Goal: Task Accomplishment & Management: Manage account settings

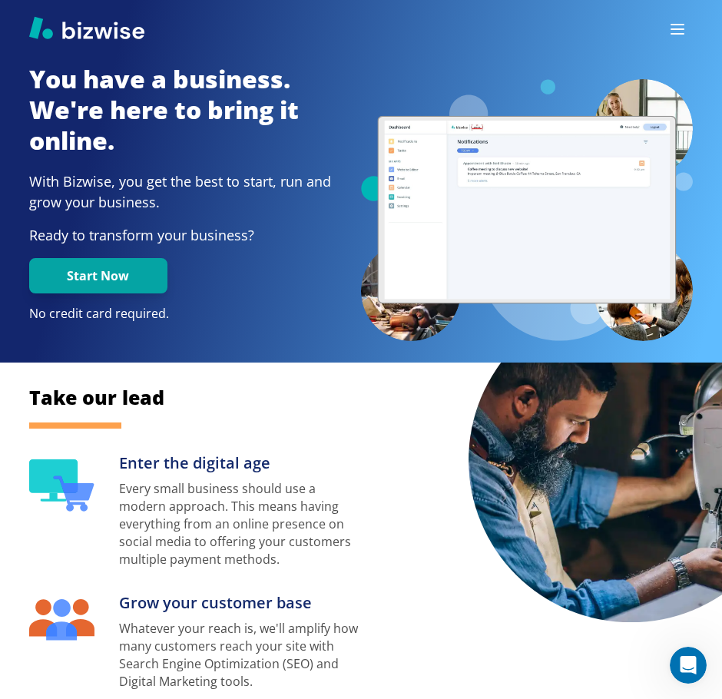
click at [688, 28] on button "button" at bounding box center [677, 29] width 31 height 31
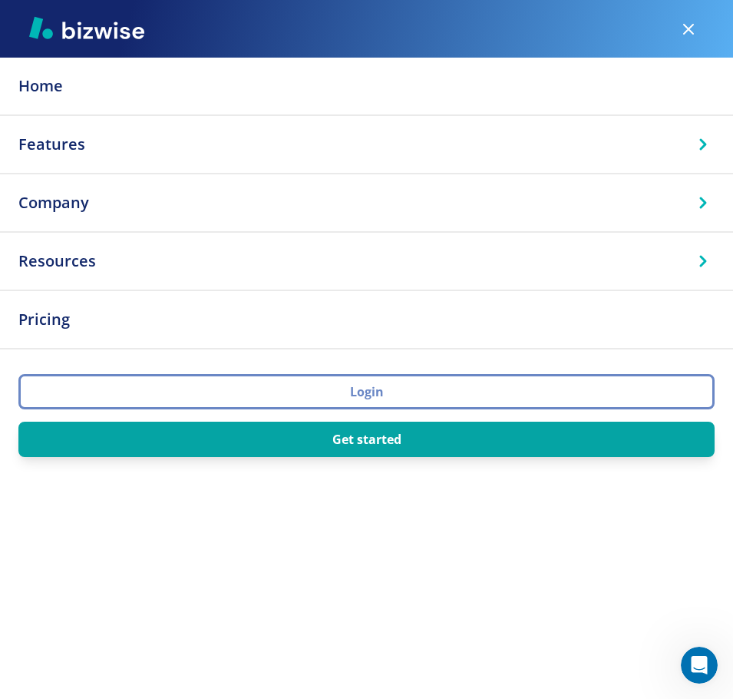
click at [375, 394] on button "Login" at bounding box center [366, 391] width 696 height 35
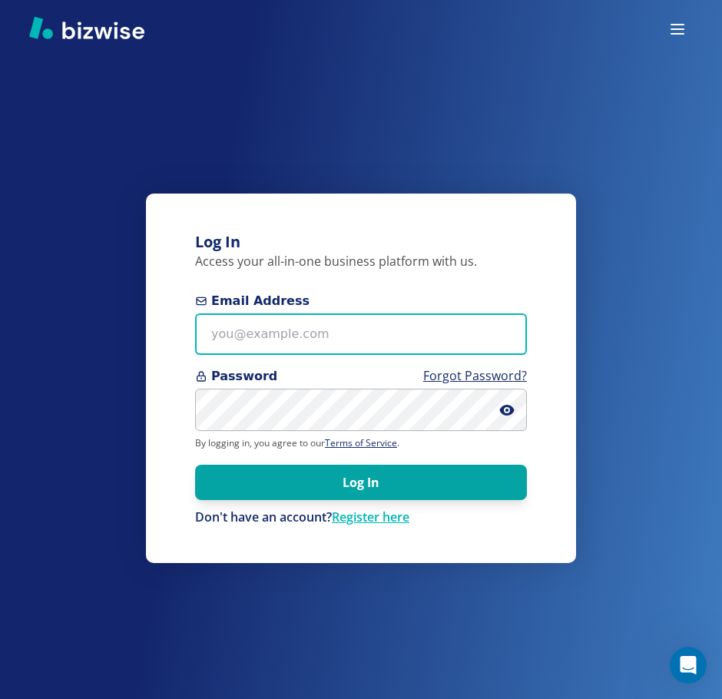
click at [375, 335] on input "Email Address" at bounding box center [361, 334] width 332 height 42
click at [302, 346] on input "Email Address" at bounding box center [361, 334] width 332 height 42
paste input "longshandyman+1@yahoo.com"
type input "longshandyman+1@yahoo.com"
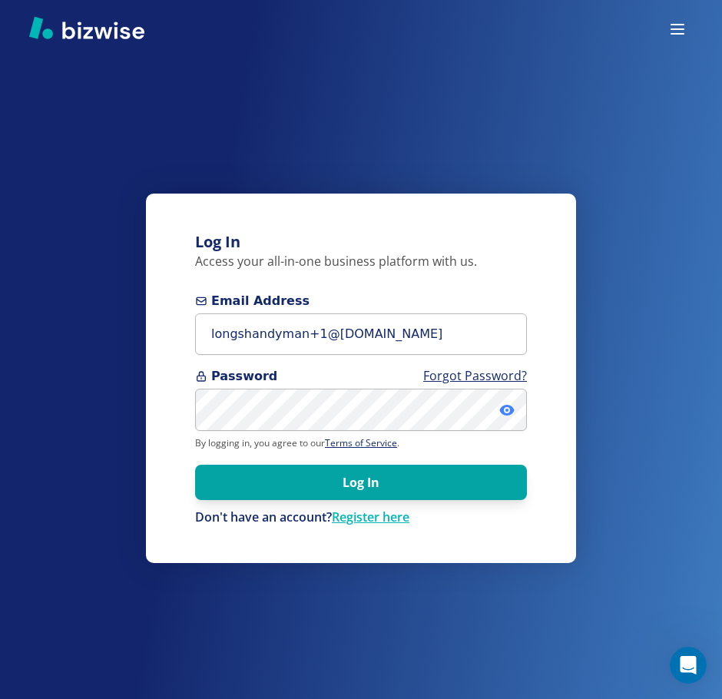
click at [508, 412] on icon at bounding box center [506, 409] width 15 height 15
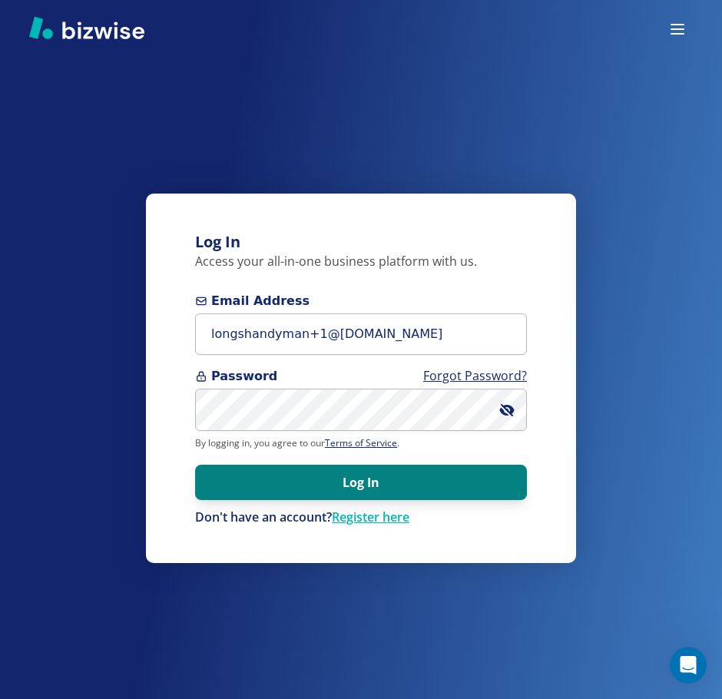
click at [402, 478] on button "Log In" at bounding box center [361, 482] width 332 height 35
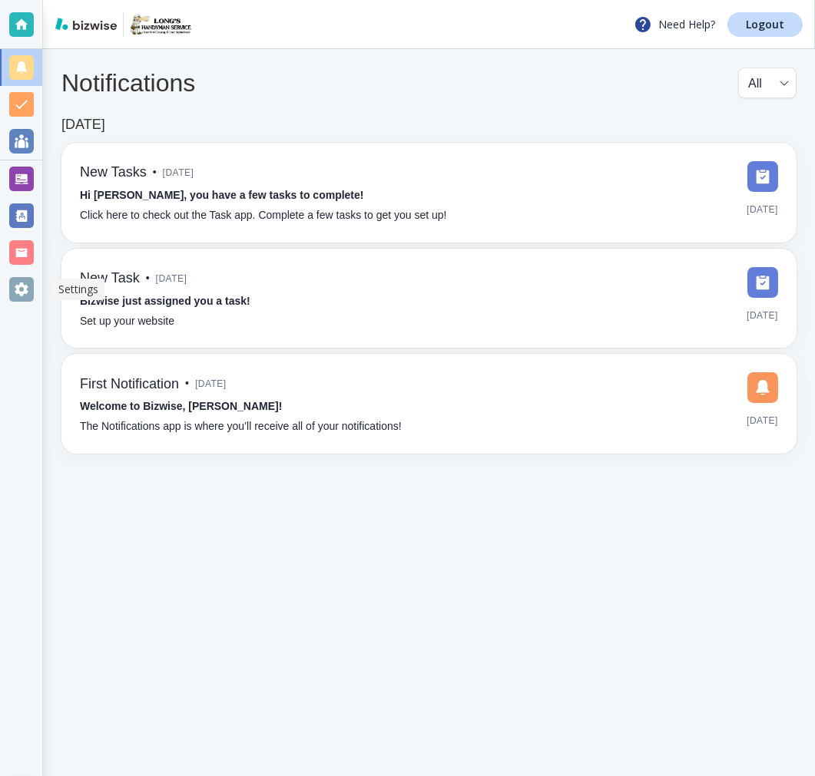
click at [20, 294] on div at bounding box center [21, 289] width 25 height 25
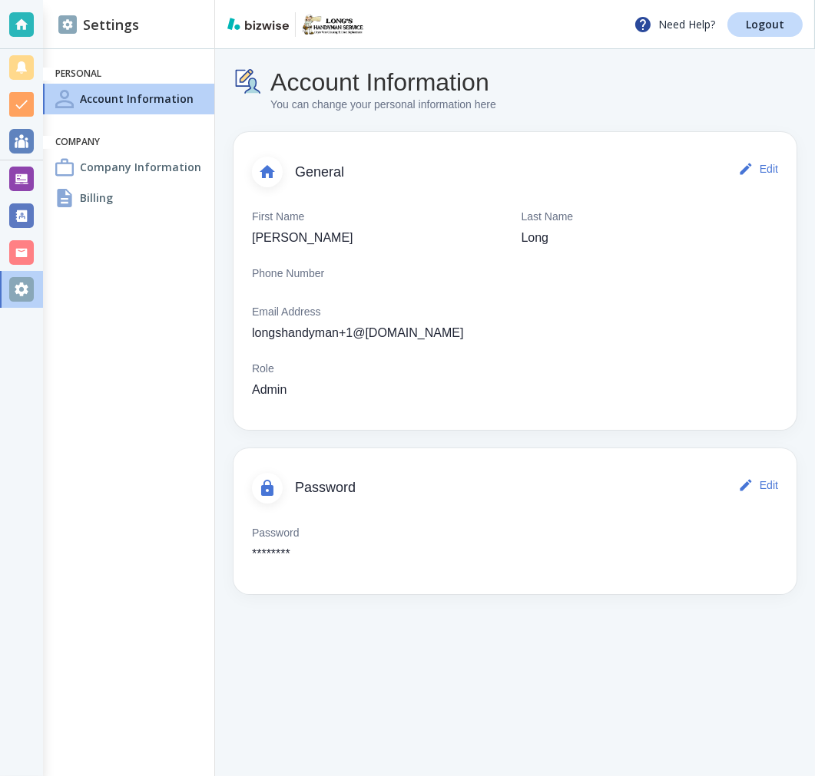
click at [148, 170] on h4 "Company Information" at bounding box center [140, 167] width 121 height 16
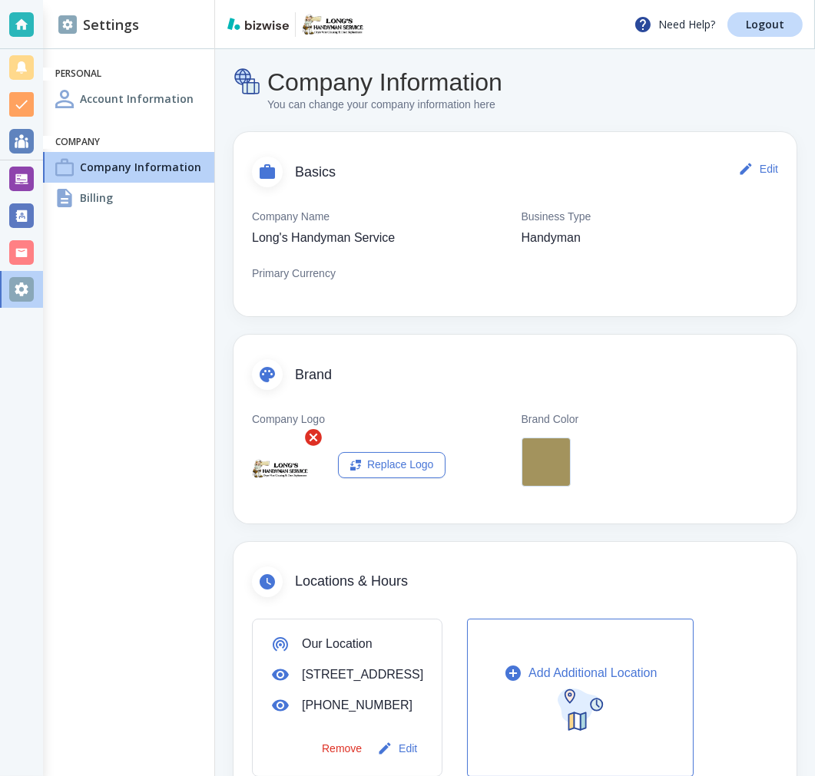
click at [71, 193] on div at bounding box center [64, 198] width 18 height 18
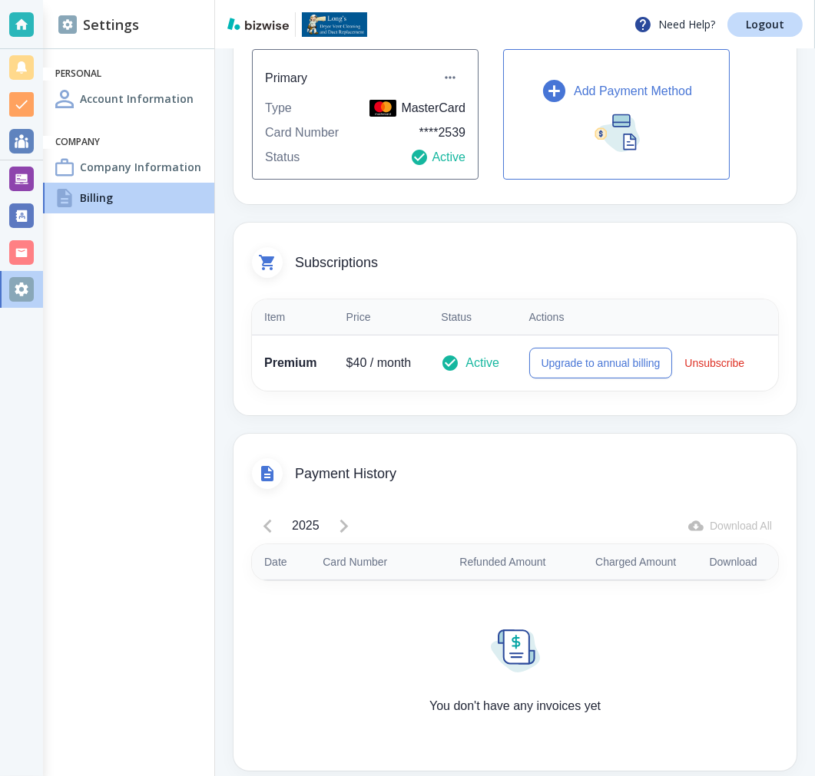
scroll to position [173, 0]
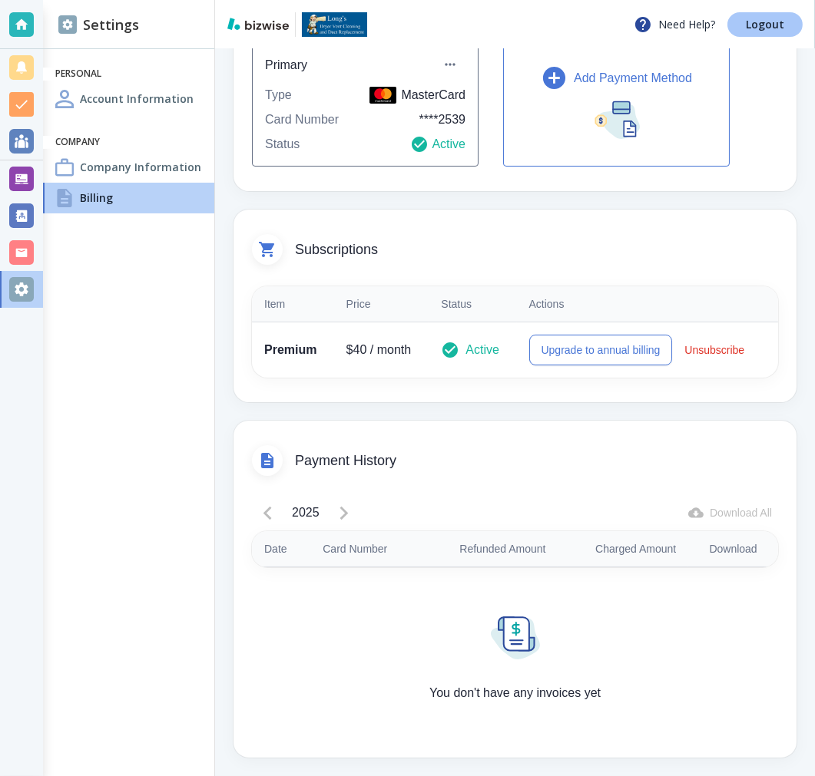
click at [754, 32] on link "Logout" at bounding box center [764, 24] width 75 height 25
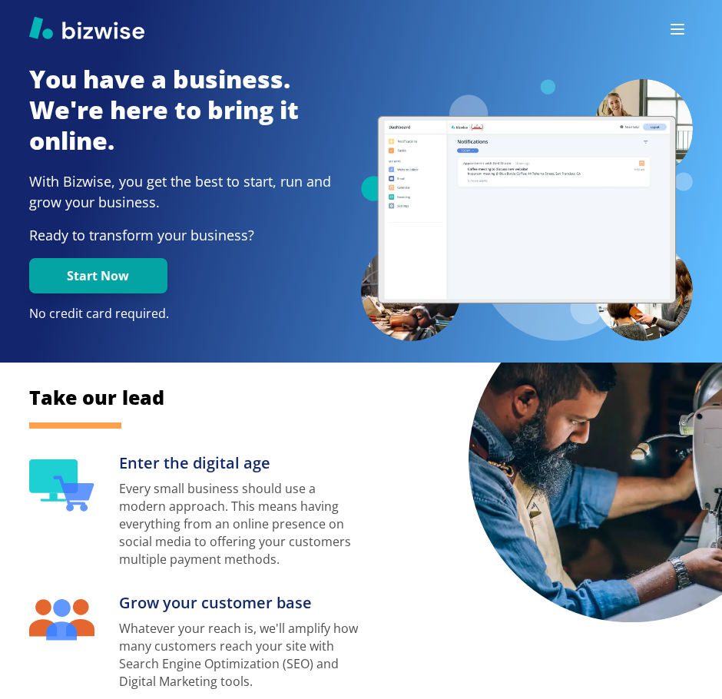
click at [671, 34] on icon "button" at bounding box center [677, 29] width 12 height 9
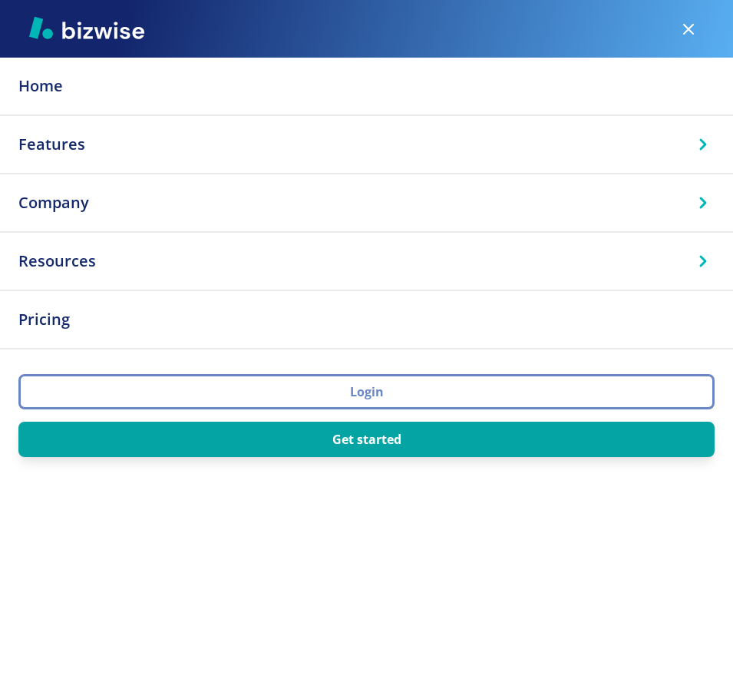
click at [405, 394] on button "Login" at bounding box center [366, 391] width 696 height 35
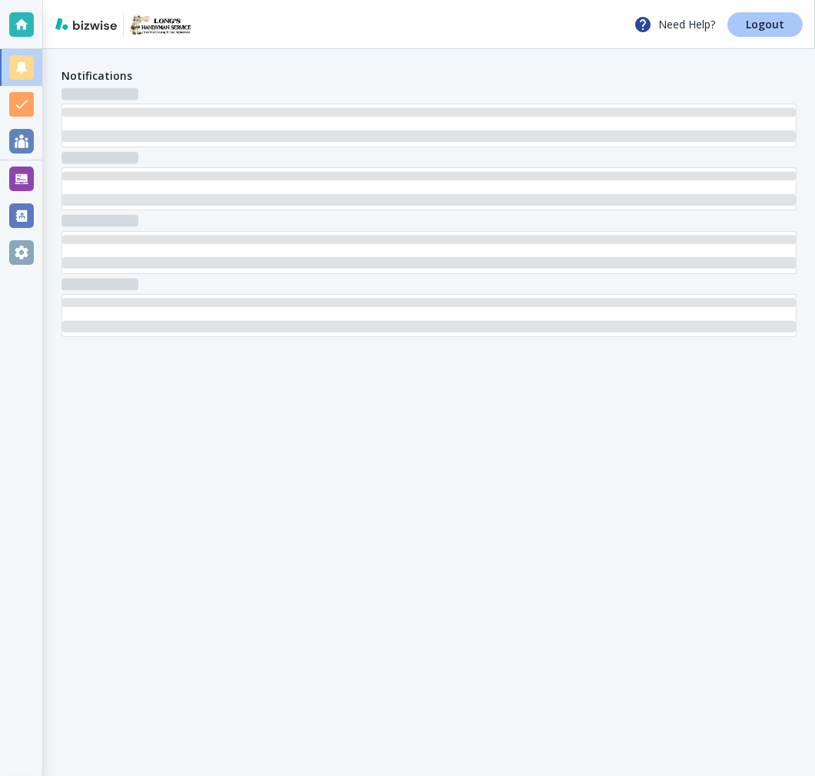
click at [749, 33] on link "Logout" at bounding box center [764, 24] width 75 height 25
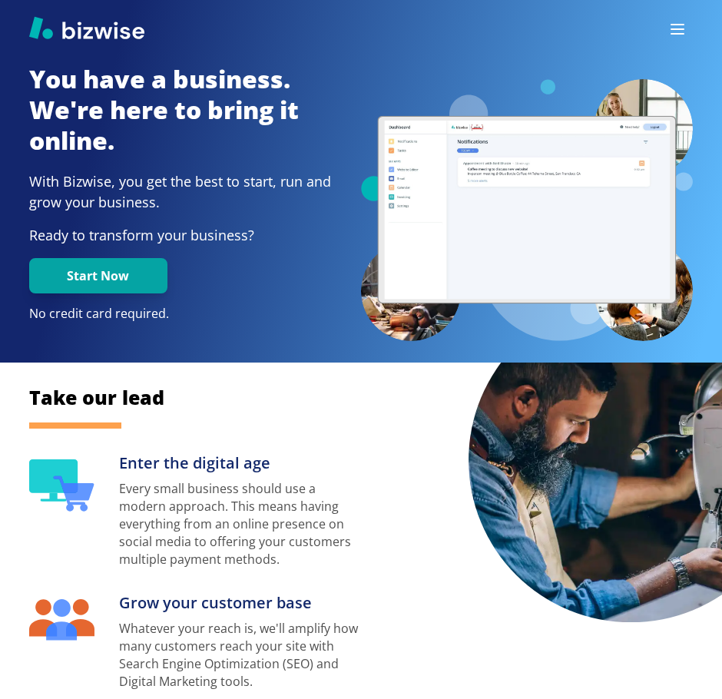
click at [675, 35] on icon "button" at bounding box center [677, 29] width 18 height 18
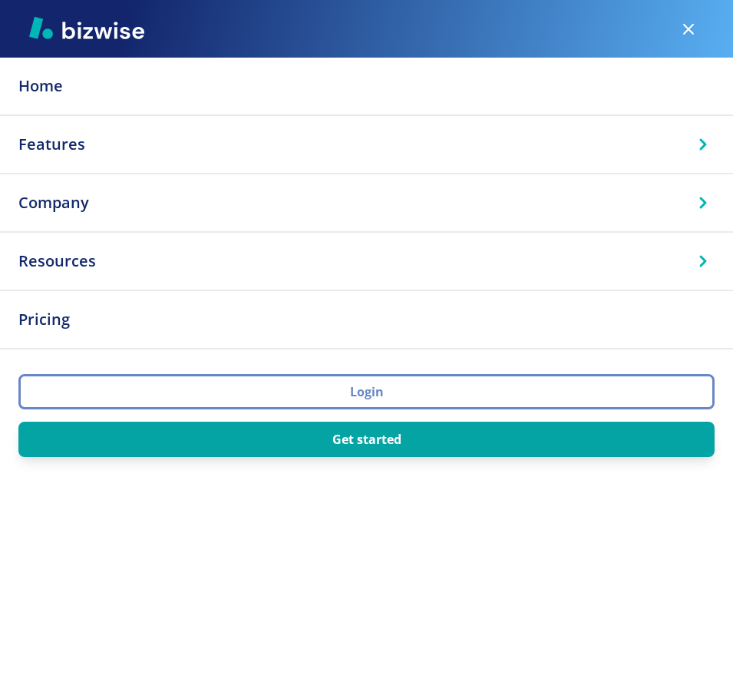
click at [357, 405] on button "Login" at bounding box center [366, 391] width 696 height 35
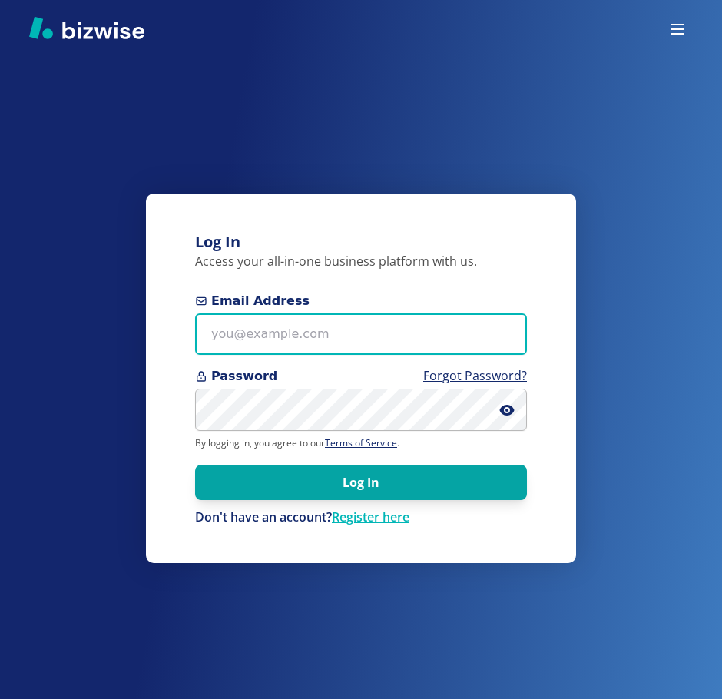
click at [327, 332] on input "Email Address" at bounding box center [361, 334] width 332 height 42
paste input "timberlineteardroprentals@gmail.com"
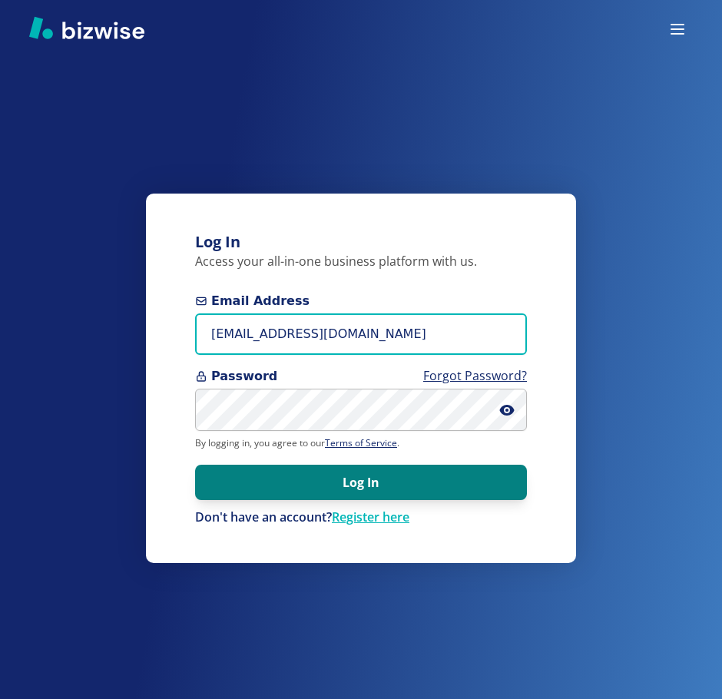
type input "timberlineteardroprentals@gmail.com"
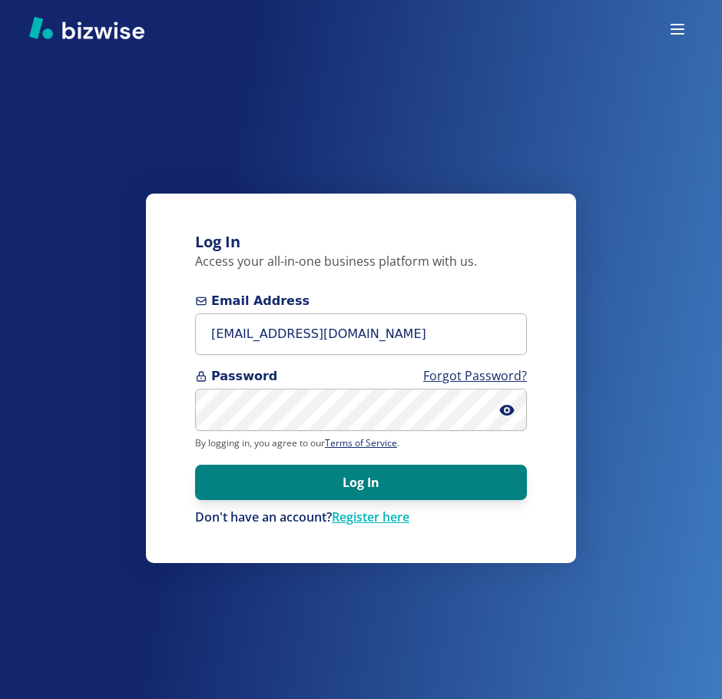
click at [398, 483] on button "Log In" at bounding box center [361, 482] width 332 height 35
